Goal: Communication & Community: Answer question/provide support

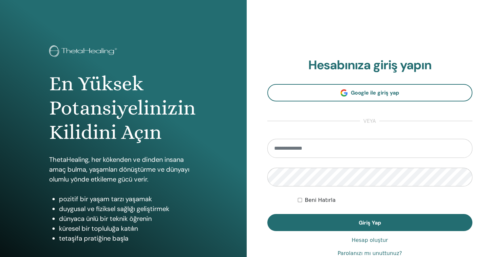
click at [320, 145] on input "email" at bounding box center [369, 148] width 205 height 19
click at [322, 150] on input "email" at bounding box center [369, 148] width 205 height 19
type input "**********"
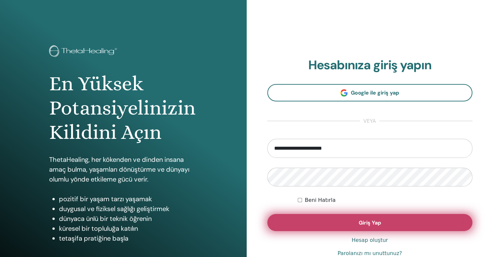
click at [330, 223] on button "Giriş Yap" at bounding box center [369, 222] width 205 height 17
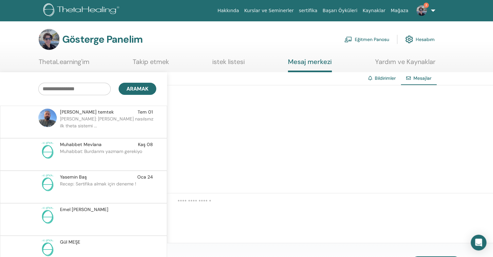
click at [110, 123] on p "hasan hüseyin: merhaba hocam nasılsınız ilk theta sistemi ..." at bounding box center [107, 125] width 95 height 20
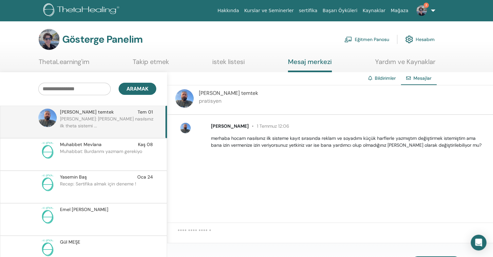
click at [384, 142] on font "merhaba hocam nasılsınız ilk sisteme kayıt sırasında reklam ve soyadımı küçük h…" at bounding box center [346, 141] width 271 height 13
click at [216, 235] on textarea at bounding box center [336, 235] width 316 height 16
click at [319, 235] on textarea "**********" at bounding box center [336, 235] width 316 height 16
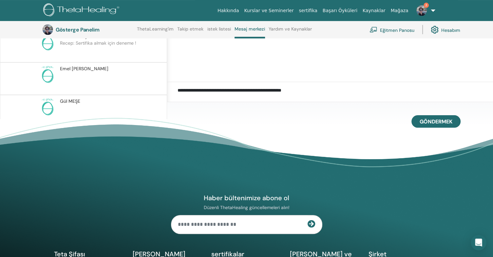
scroll to position [181, 0]
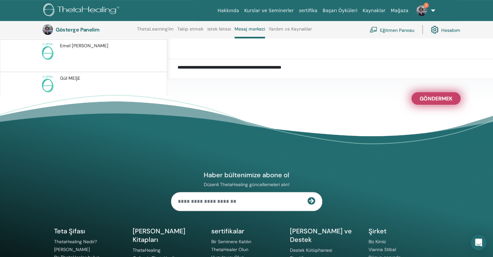
type textarea "**********"
click at [448, 99] on font "Göndermek" at bounding box center [436, 98] width 33 height 7
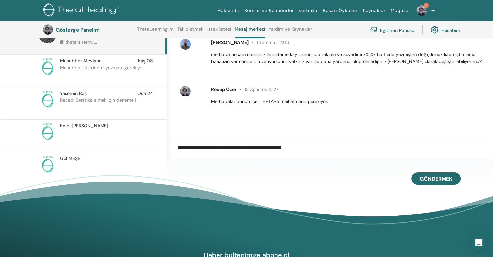
scroll to position [7, 0]
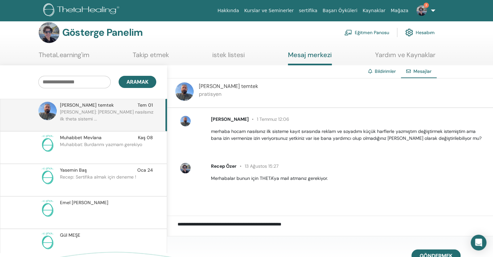
click at [84, 150] on p "Muhabbat: Burdanmı yazmam gerekiyo" at bounding box center [107, 151] width 95 height 20
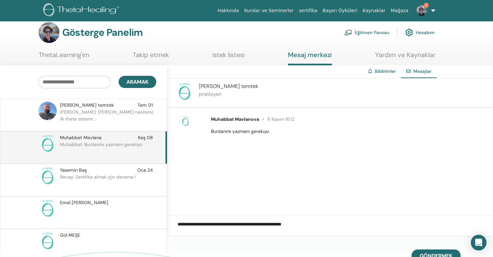
click at [113, 170] on div "Yasemin Baş Oca 24" at bounding box center [106, 169] width 93 height 7
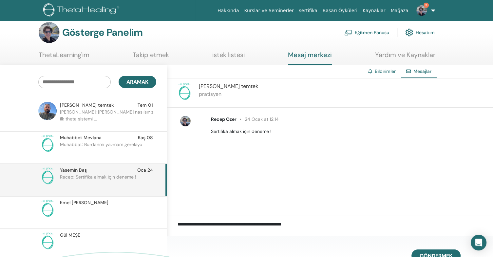
click at [72, 206] on p at bounding box center [107, 216] width 95 height 20
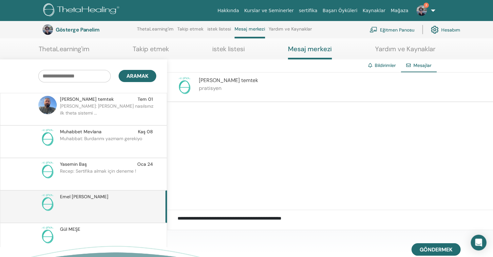
scroll to position [155, 0]
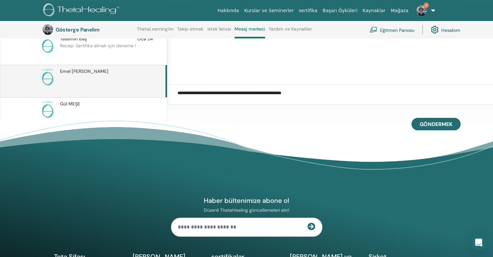
click at [80, 110] on p at bounding box center [107, 117] width 95 height 20
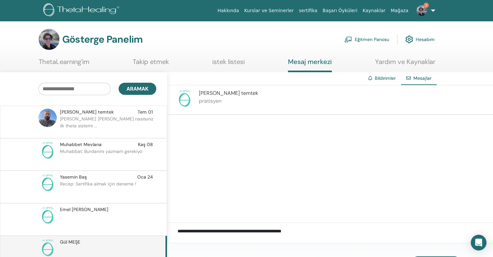
click at [60, 60] on font "ThetaLearning'im" at bounding box center [64, 61] width 51 height 9
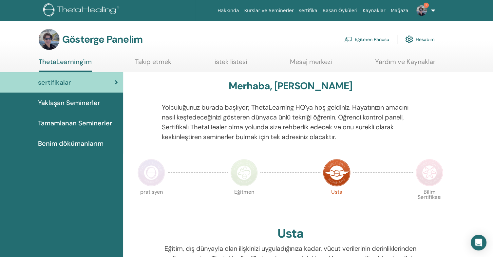
click at [365, 38] on font "Eğitmen Panosu" at bounding box center [372, 40] width 34 height 6
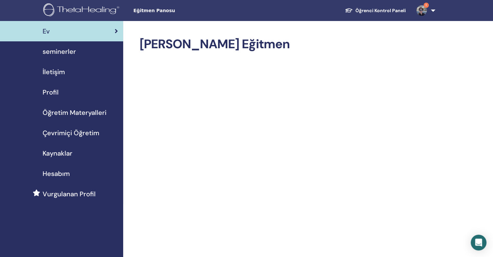
click at [420, 11] on img at bounding box center [421, 10] width 10 height 10
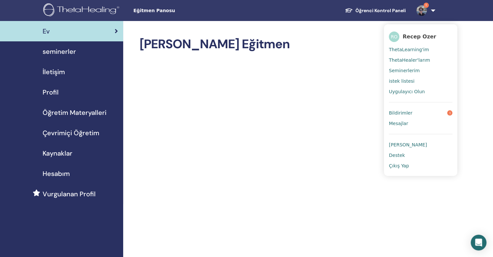
click at [420, 112] on link "Bildirimler 1" at bounding box center [421, 112] width 64 height 10
